Goal: Information Seeking & Learning: Learn about a topic

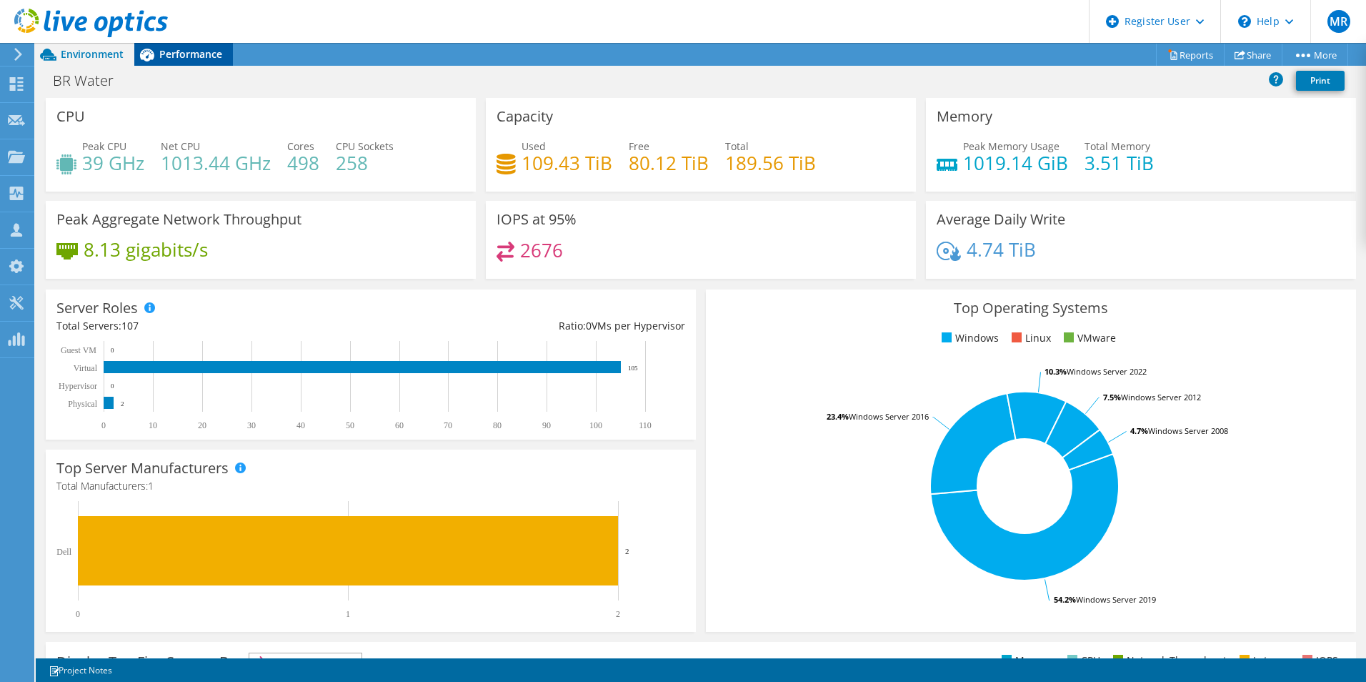
click at [161, 55] on span "Performance" at bounding box center [190, 54] width 63 height 14
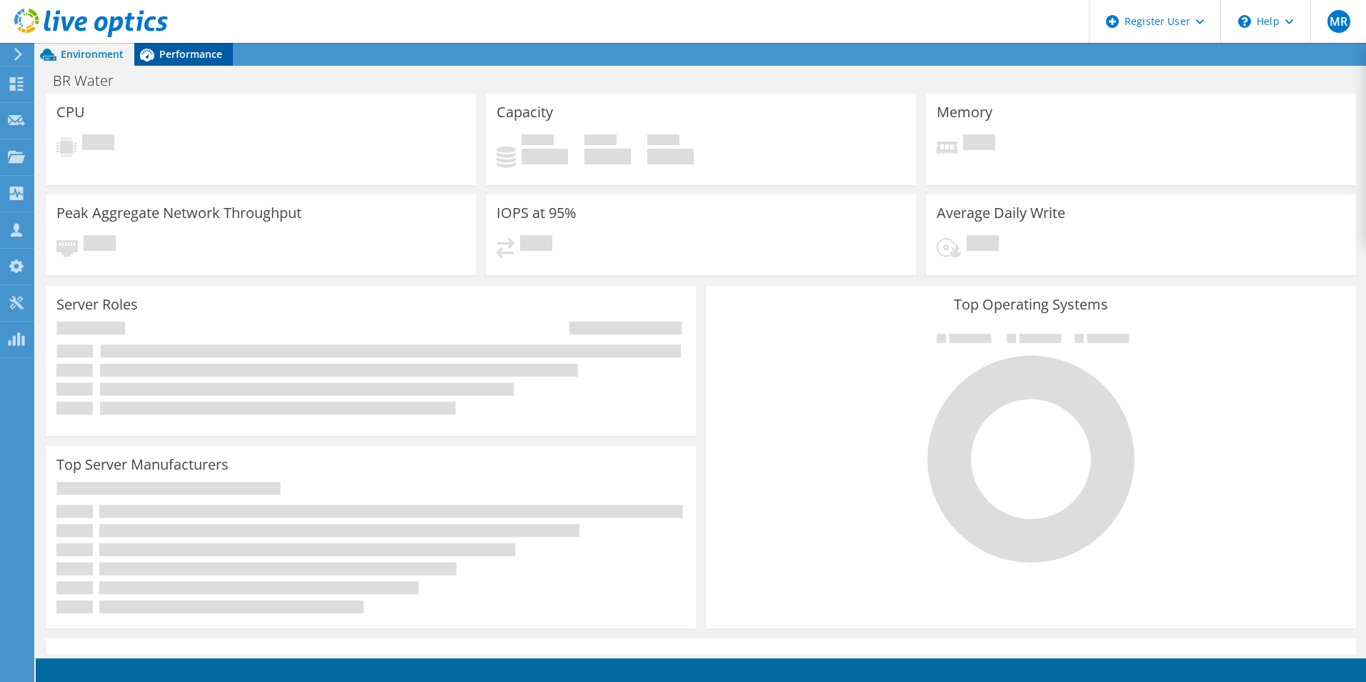
click at [181, 54] on span "Performance" at bounding box center [190, 54] width 63 height 14
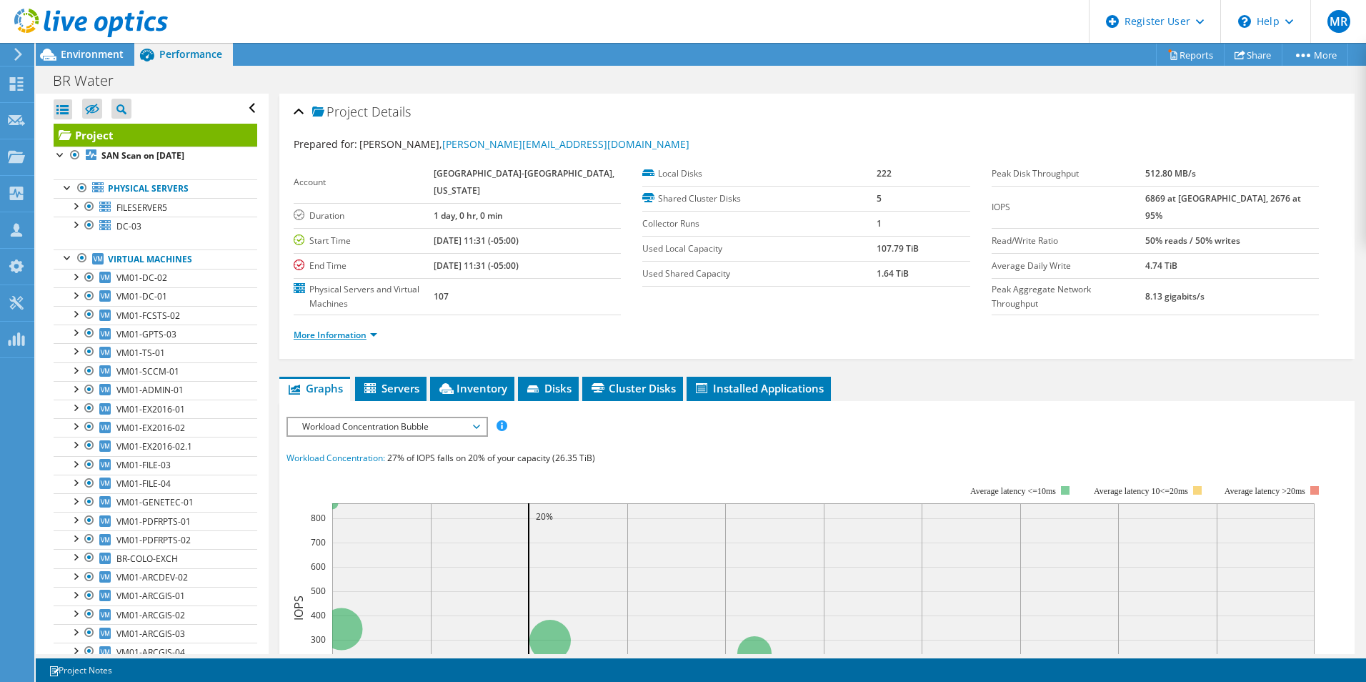
click at [369, 333] on link "More Information" at bounding box center [336, 335] width 84 height 12
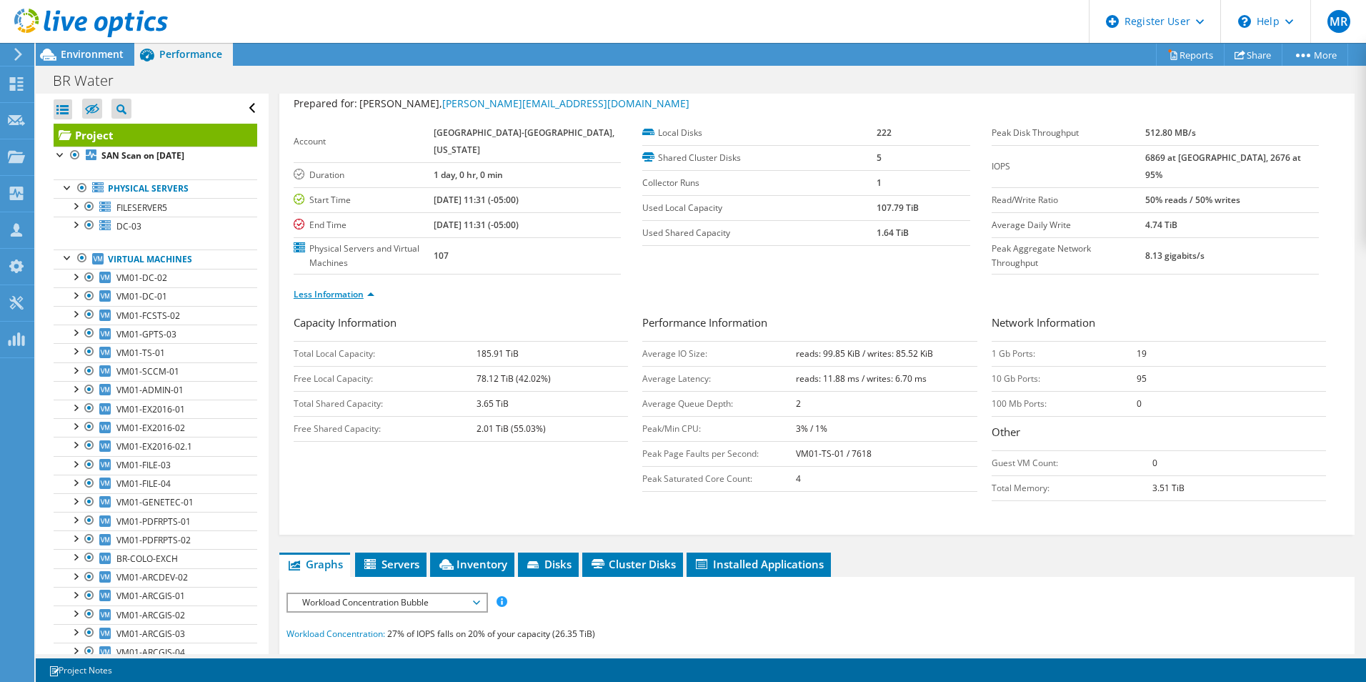
scroll to position [71, 0]
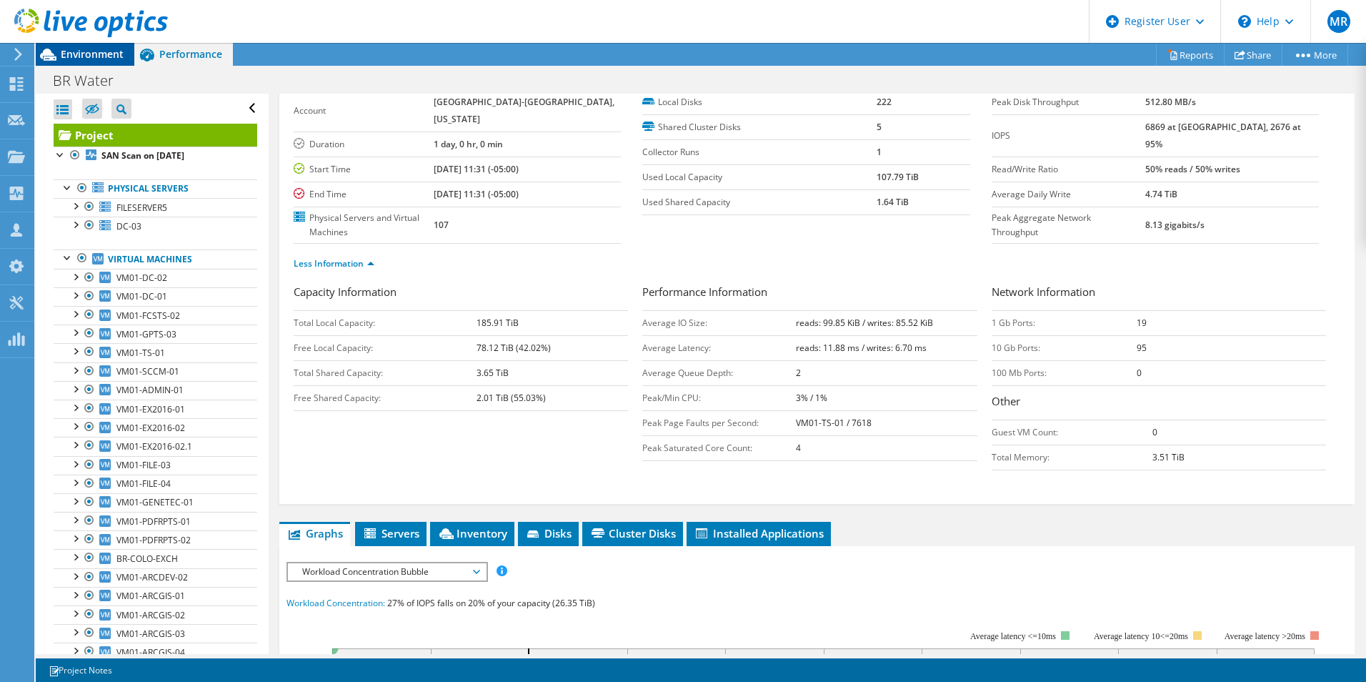
click at [100, 52] on span "Environment" at bounding box center [92, 54] width 63 height 14
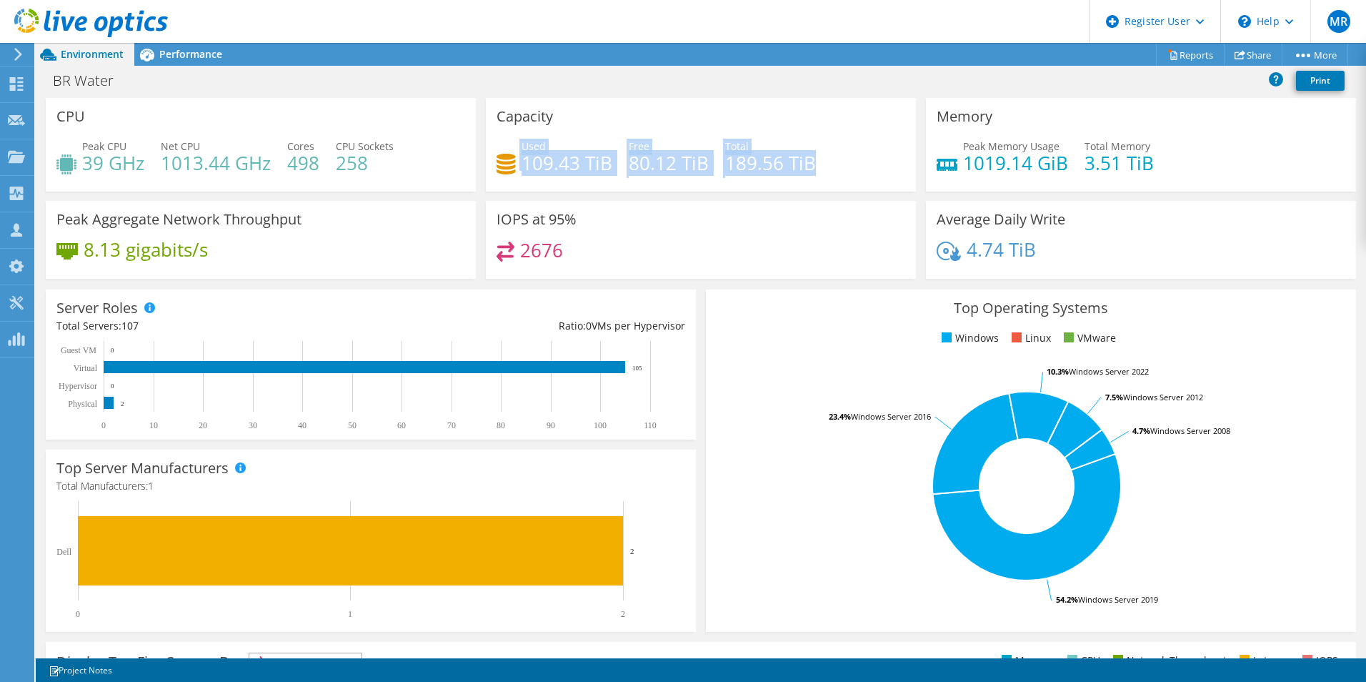
drag, startPoint x: 839, startPoint y: 164, endPoint x: 512, endPoint y: 153, distance: 327.4
click at [512, 153] on div "Used 109.43 TiB Free 80.12 TiB Total 189.56 TiB" at bounding box center [701, 162] width 409 height 46
copy div "Used 109.43 TiB Free 80.12 TiB Total 189.56 TiB"
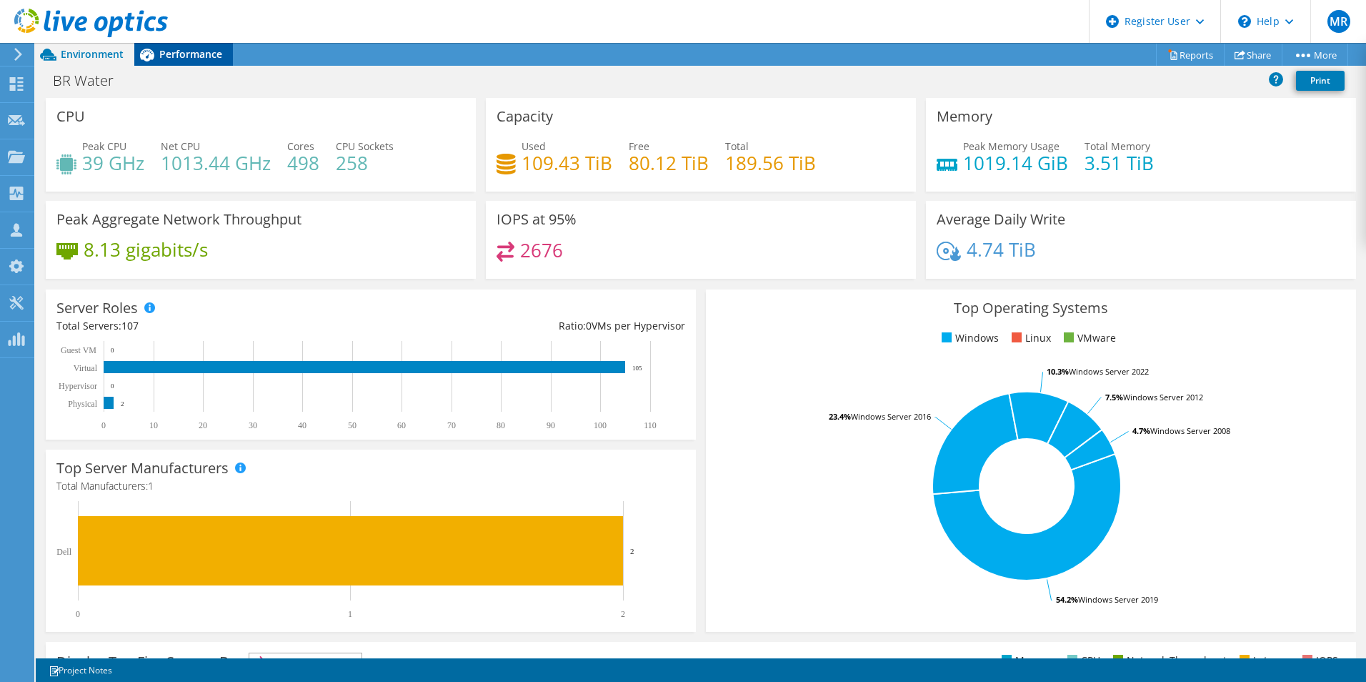
click at [166, 54] on span "Performance" at bounding box center [190, 54] width 63 height 14
